Goal: Transaction & Acquisition: Book appointment/travel/reservation

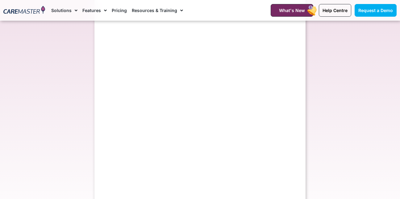
scroll to position [595, 0]
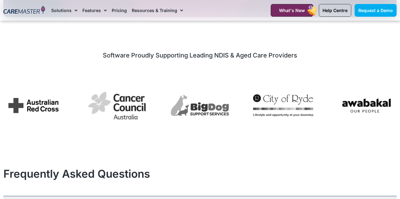
select select "**"
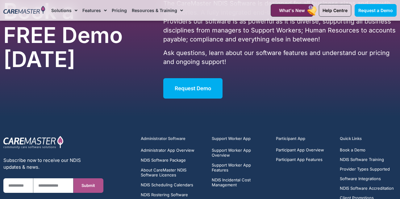
scroll to position [1139, 0]
